Goal: Information Seeking & Learning: Learn about a topic

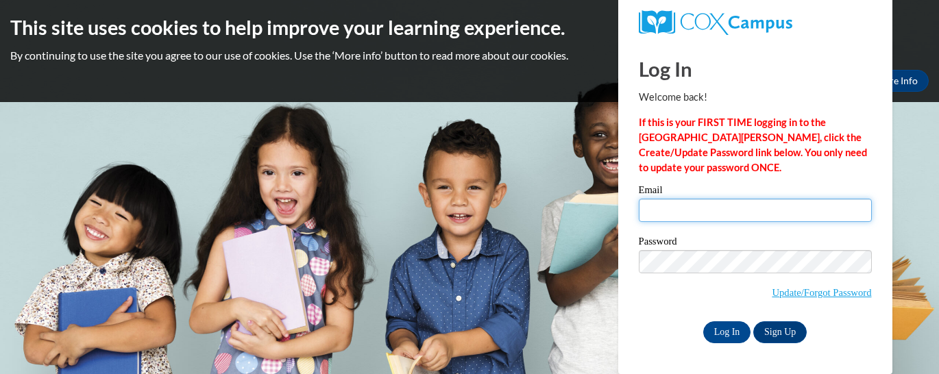
type input "[EMAIL_ADDRESS][DOMAIN_NAME]"
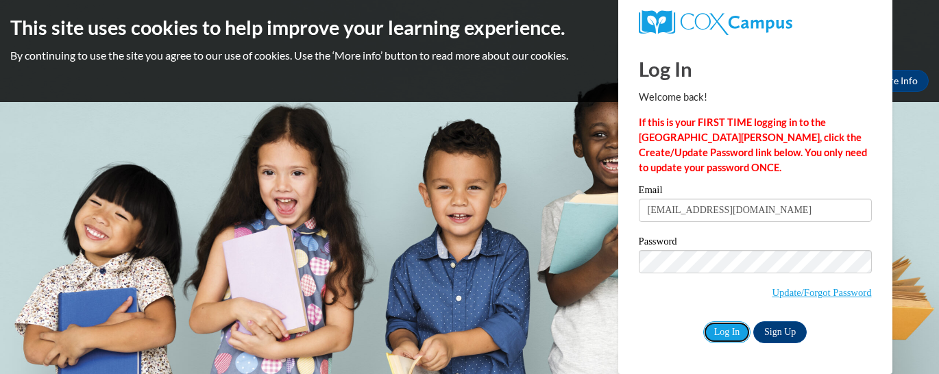
click at [722, 327] on input "Log In" at bounding box center [727, 332] width 48 height 22
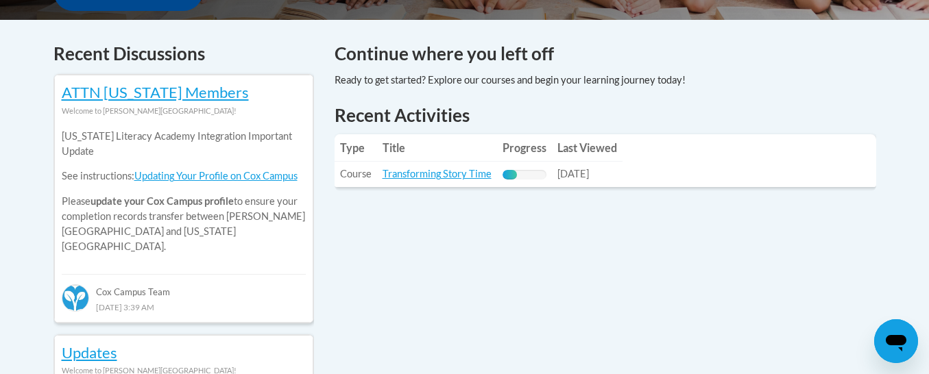
scroll to position [496, 0]
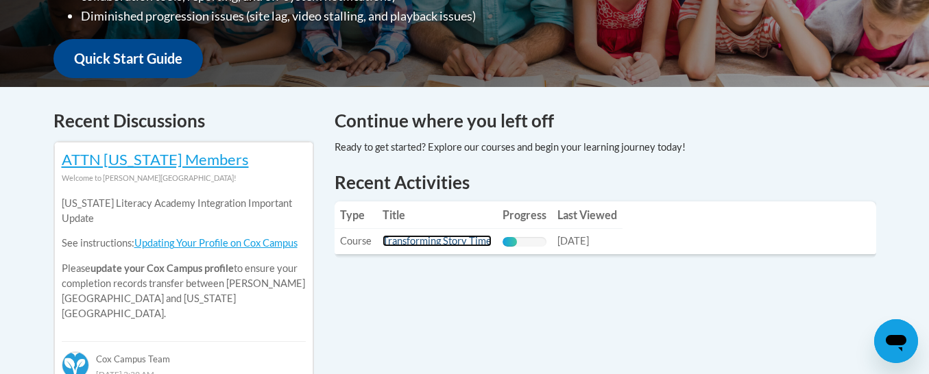
click at [436, 241] on link "Transforming Story Time" at bounding box center [436, 241] width 109 height 12
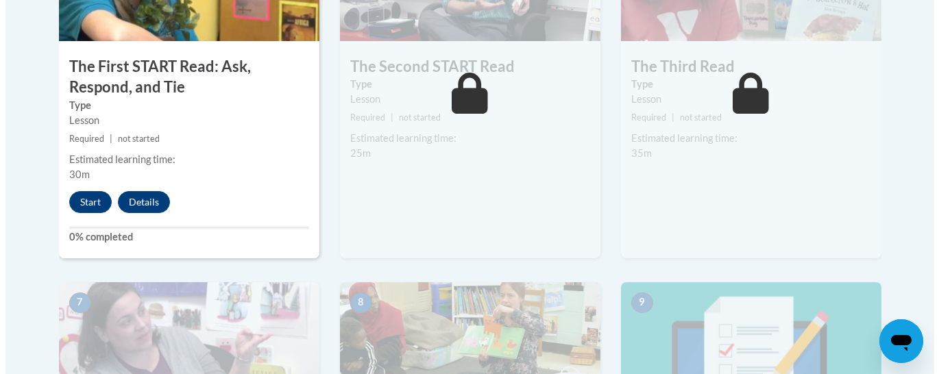
scroll to position [959, 0]
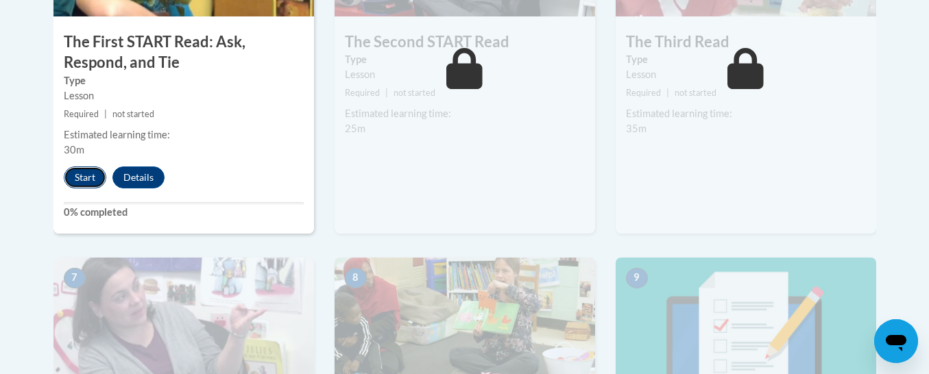
click at [82, 174] on button "Start" at bounding box center [85, 178] width 42 height 22
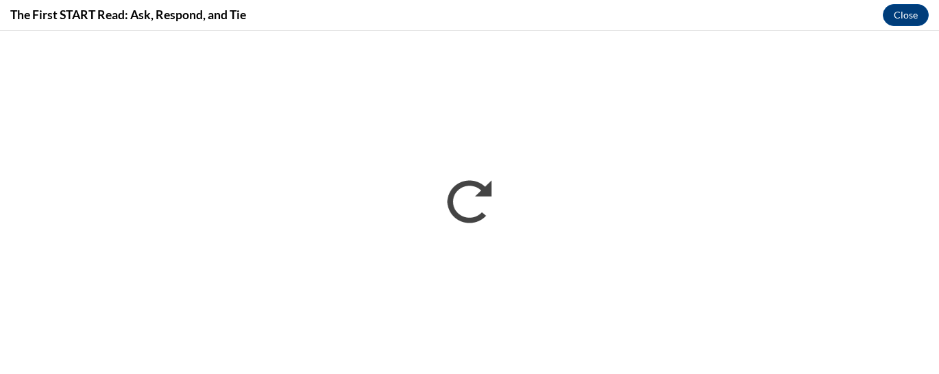
scroll to position [0, 0]
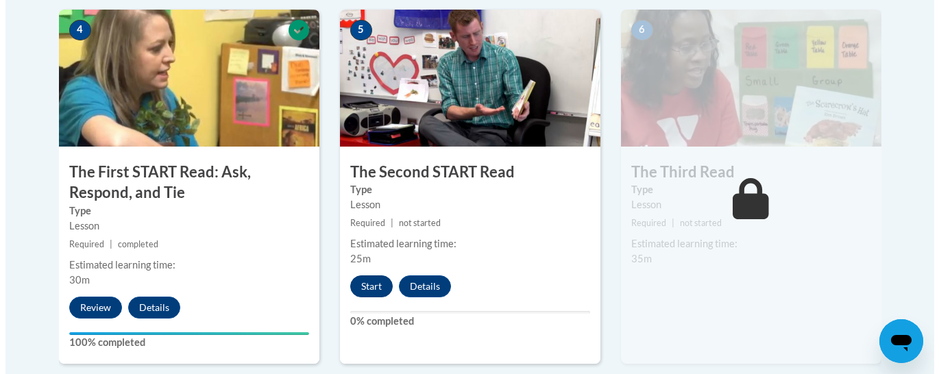
scroll to position [801, 0]
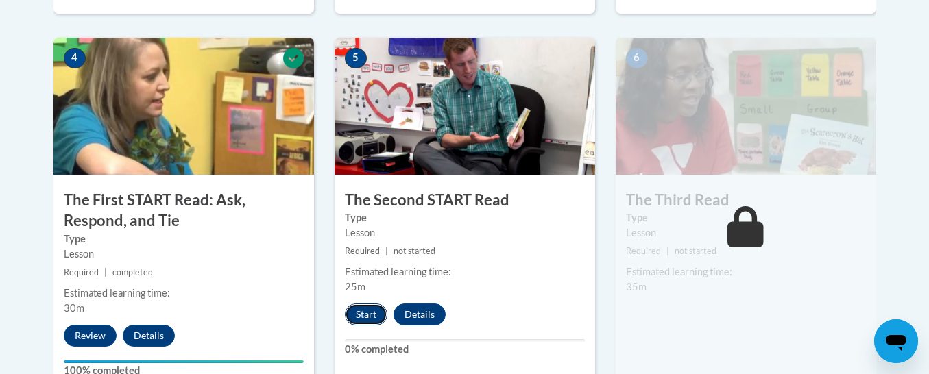
click at [363, 313] on button "Start" at bounding box center [366, 315] width 42 height 22
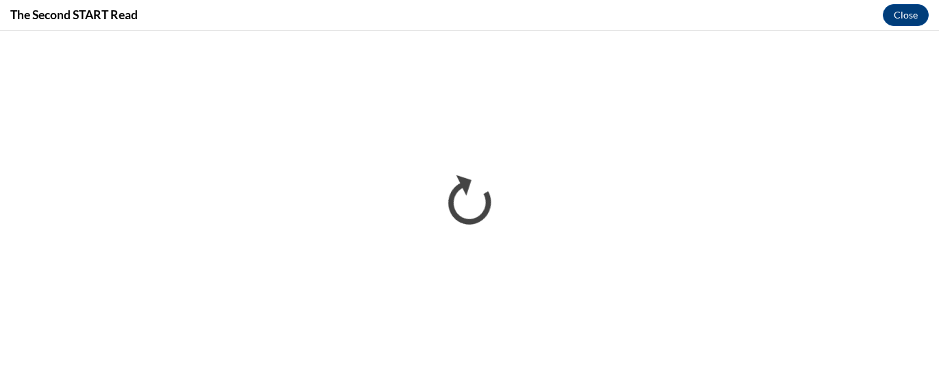
scroll to position [0, 0]
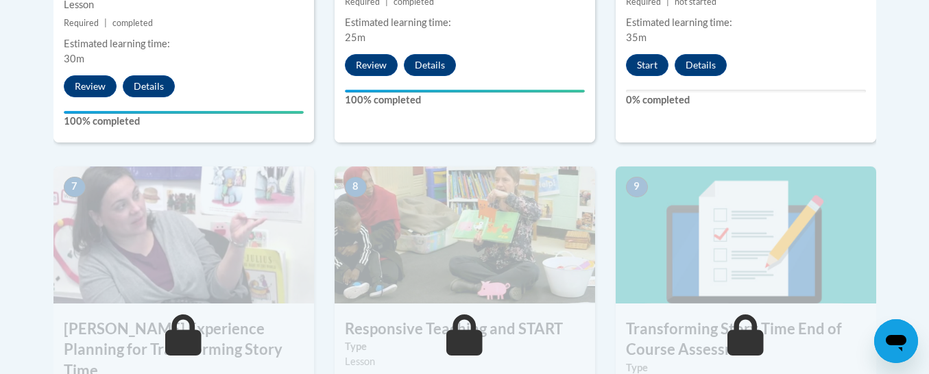
scroll to position [1049, 0]
